Goal: Information Seeking & Learning: Learn about a topic

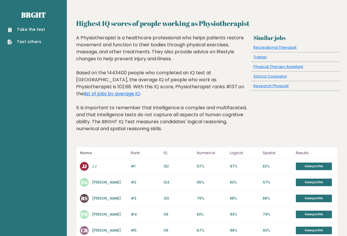
click at [140, 90] on link "list of jobs by average IQ" at bounding box center [112, 93] width 56 height 7
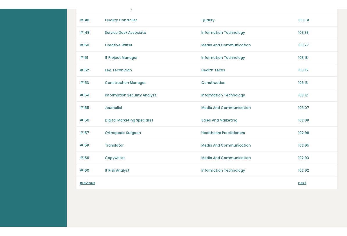
scroll to position [387, 0]
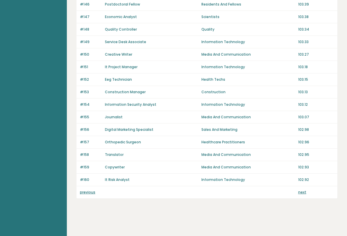
click at [94, 193] on link "previous" at bounding box center [87, 191] width 15 height 5
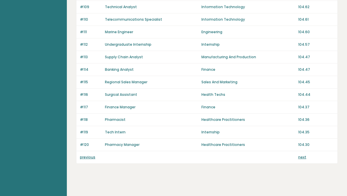
scroll to position [427, 0]
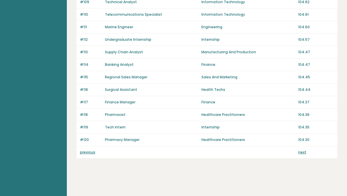
click at [90, 154] on link "previous" at bounding box center [87, 151] width 15 height 5
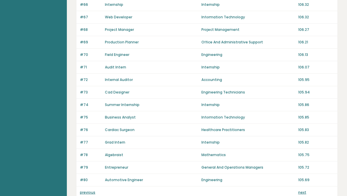
scroll to position [427, 0]
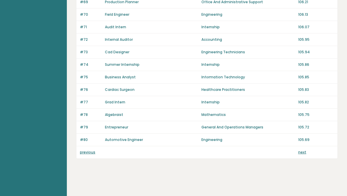
click at [90, 154] on link "previous" at bounding box center [87, 151] width 15 height 5
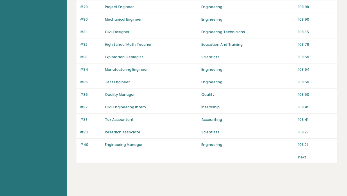
scroll to position [427, 0]
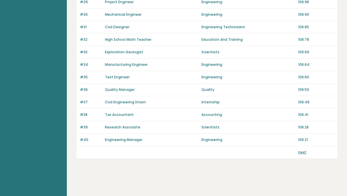
click at [303, 152] on link "next" at bounding box center [302, 151] width 8 height 5
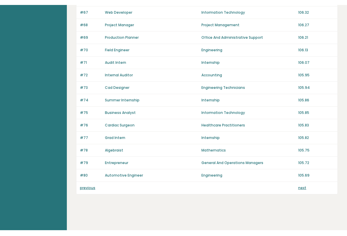
scroll to position [387, 0]
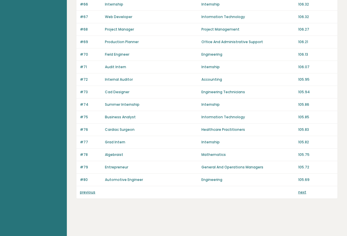
click at [306, 189] on div "previous next" at bounding box center [206, 192] width 261 height 12
click at [304, 191] on link "next" at bounding box center [302, 191] width 8 height 5
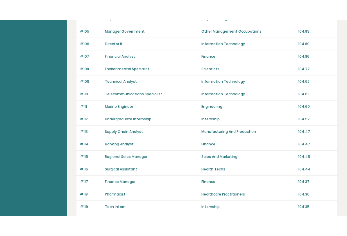
scroll to position [373, 0]
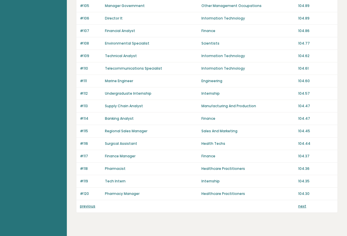
click at [302, 195] on link "next" at bounding box center [302, 205] width 8 height 5
